Goal: Transaction & Acquisition: Purchase product/service

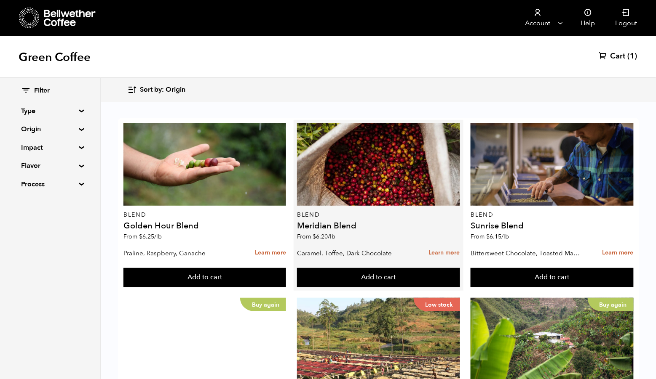
scroll to position [149, 0]
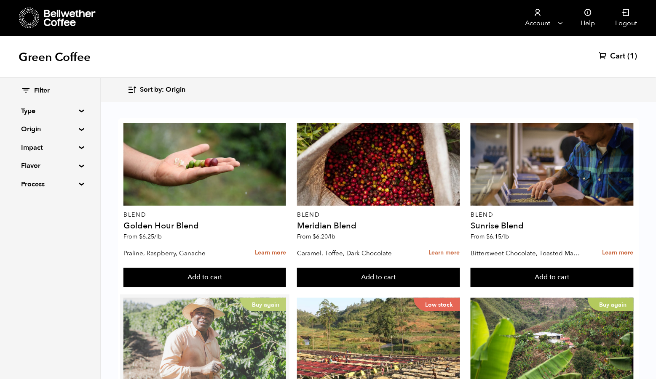
click at [212, 298] on div "Buy again" at bounding box center [204, 339] width 163 height 83
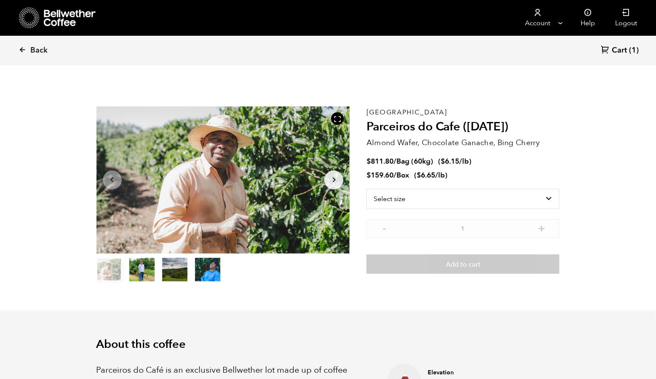
scroll to position [366, 446]
select select "bag-3"
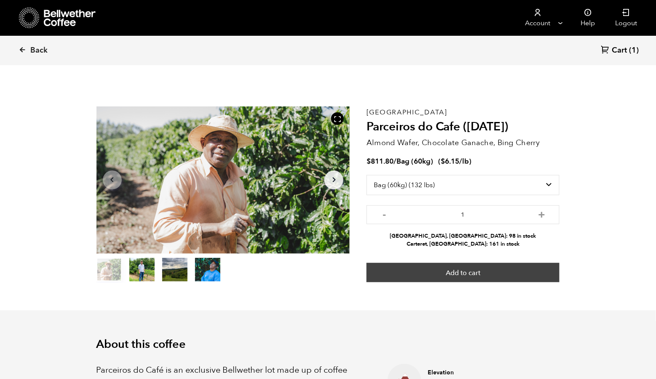
click at [491, 277] on button "Add to cart" at bounding box center [462, 272] width 193 height 19
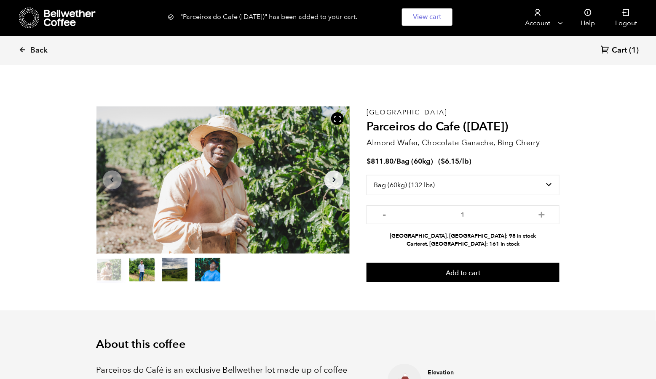
click at [617, 51] on span "Cart" at bounding box center [619, 50] width 15 height 10
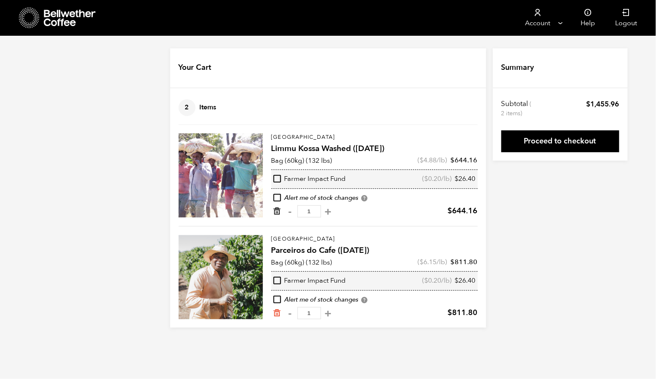
click at [274, 216] on icon "Remove from cart" at bounding box center [277, 211] width 8 height 8
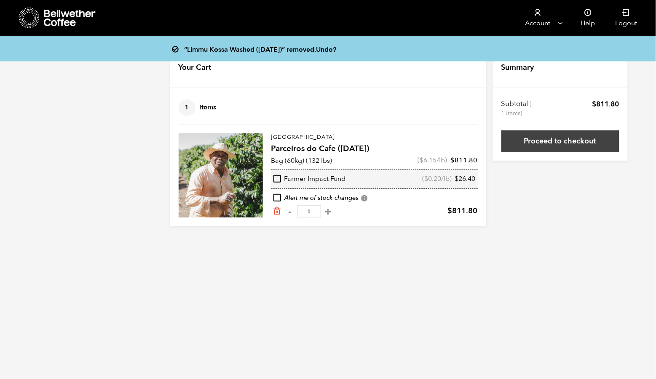
click at [565, 143] on link "Proceed to checkout" at bounding box center [560, 142] width 118 height 22
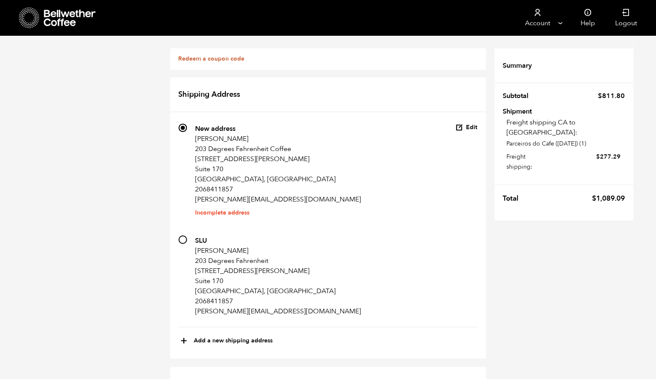
scroll to position [29, 0]
click at [179, 236] on input "712 SLU Samuel Gutierrez 203 Degrees Fahrenheit 610 Terry Ave N Suite 170 Seatt…" at bounding box center [183, 240] width 8 height 8
radio input "true"
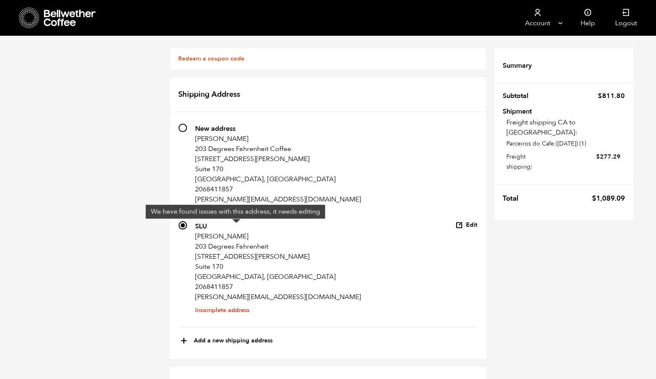
scroll to position [120, 0]
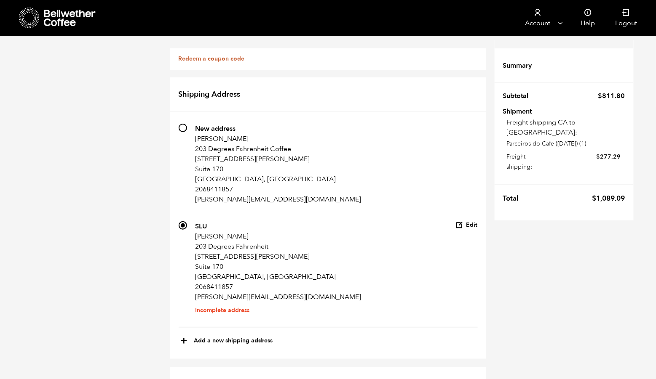
click at [478, 222] on button "Edit" at bounding box center [467, 226] width 22 height 8
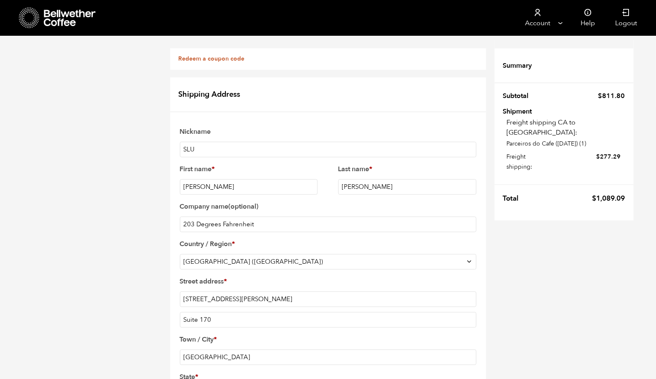
scroll to position [352, 0]
checkbox input "true"
type input "SLU"
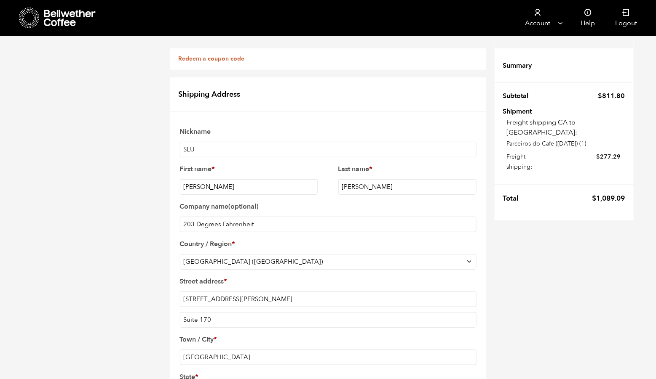
scroll to position [364, 0]
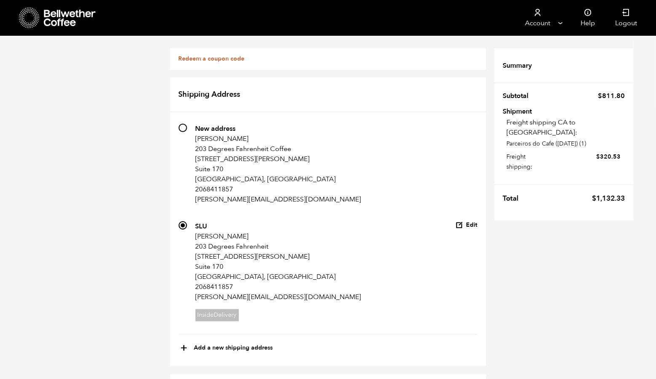
scroll to position [0, 0]
click at [63, 15] on icon at bounding box center [70, 18] width 53 height 17
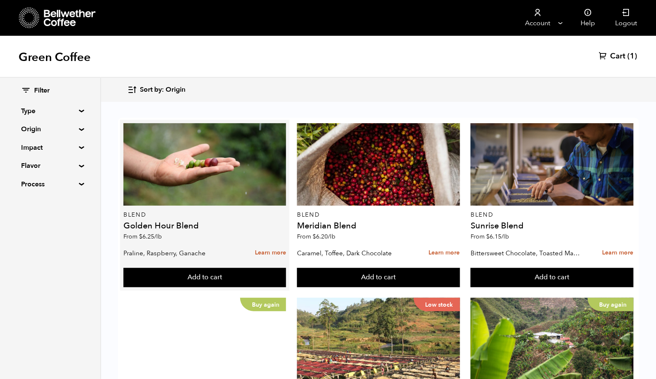
scroll to position [141, 0]
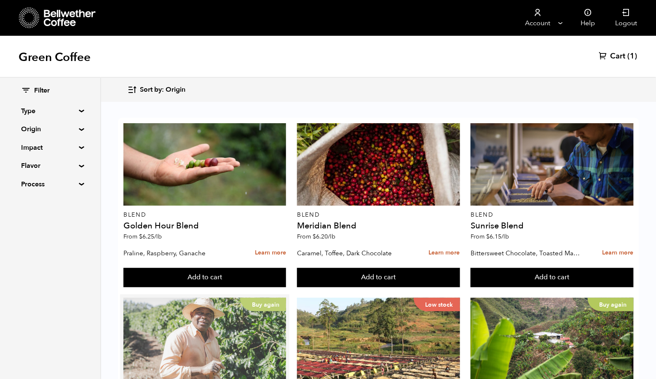
click at [230, 298] on div "Buy again" at bounding box center [204, 339] width 163 height 83
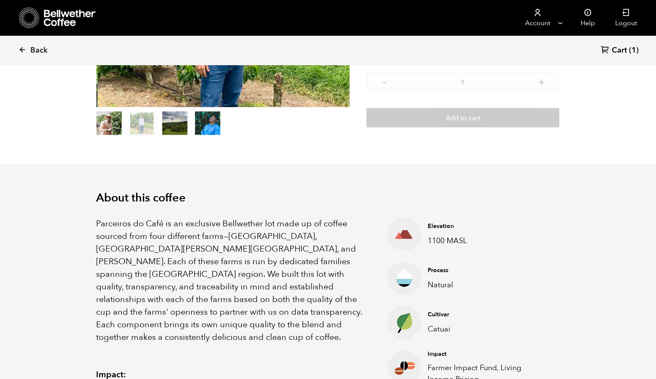
scroll to position [144, 0]
